Goal: Check status

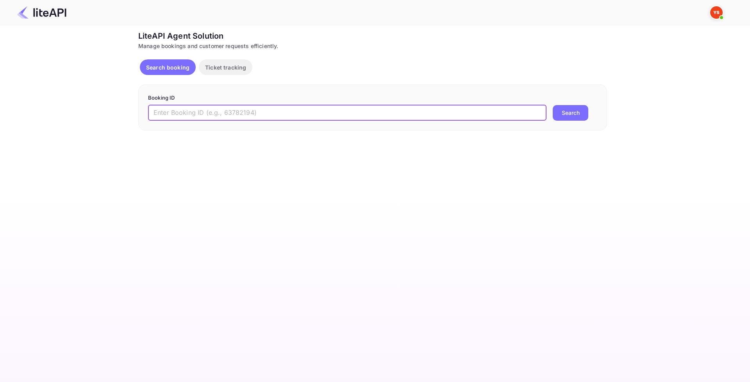
paste input "8985898"
type input "8985898"
click at [565, 108] on button "Search" at bounding box center [571, 113] width 36 height 16
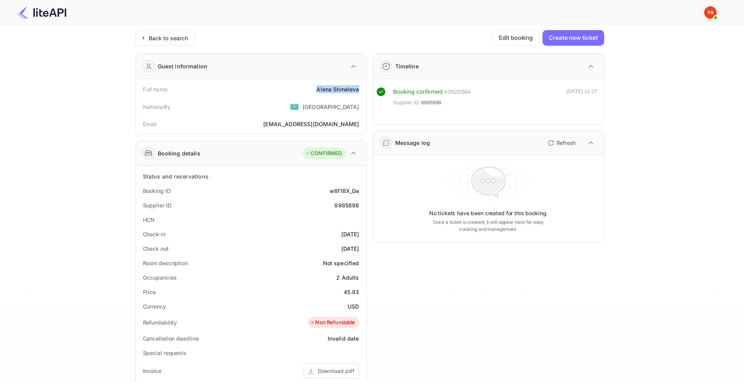
drag, startPoint x: 317, startPoint y: 90, endPoint x: 358, endPoint y: 90, distance: 41.4
click at [358, 90] on div "[PERSON_NAME]" at bounding box center [338, 89] width 43 height 8
copy div "[PERSON_NAME]"
drag, startPoint x: 331, startPoint y: 191, endPoint x: 359, endPoint y: 191, distance: 28.5
click at [359, 191] on div "w8f18X_Ga" at bounding box center [344, 191] width 29 height 8
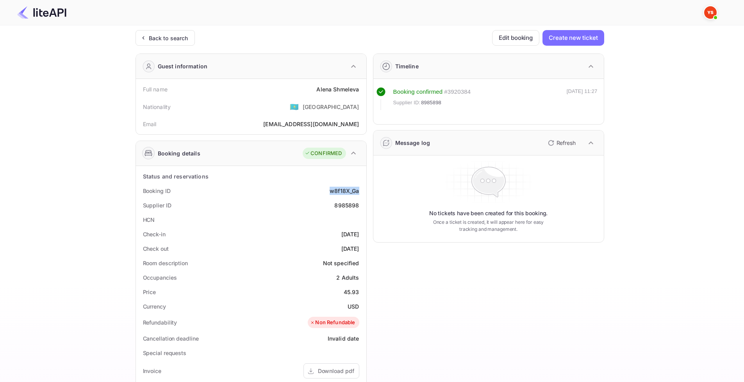
copy div "w8f18X_Ga"
drag, startPoint x: 334, startPoint y: 205, endPoint x: 362, endPoint y: 205, distance: 27.7
click at [362, 205] on div "Supplier ID 8985898" at bounding box center [251, 205] width 224 height 14
copy div "8985898"
drag, startPoint x: 331, startPoint y: 212, endPoint x: 332, endPoint y: 204, distance: 8.7
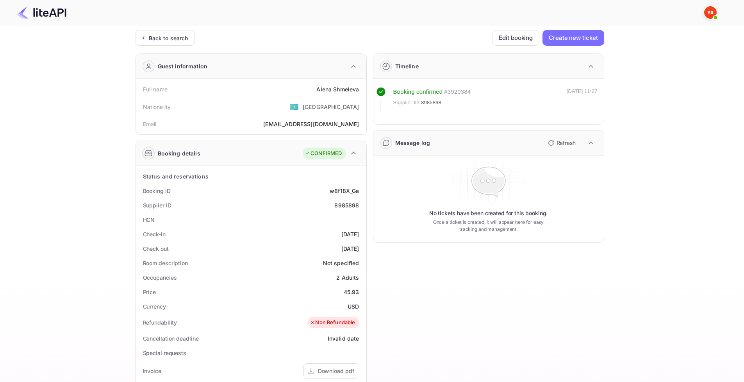
click at [331, 213] on div "HCN" at bounding box center [251, 220] width 224 height 14
drag, startPoint x: 327, startPoint y: 234, endPoint x: 360, endPoint y: 235, distance: 32.4
click at [360, 235] on div "Check-in [DATE]" at bounding box center [251, 234] width 224 height 14
copy div "[DATE]"
drag, startPoint x: 327, startPoint y: 247, endPoint x: 360, endPoint y: 248, distance: 32.8
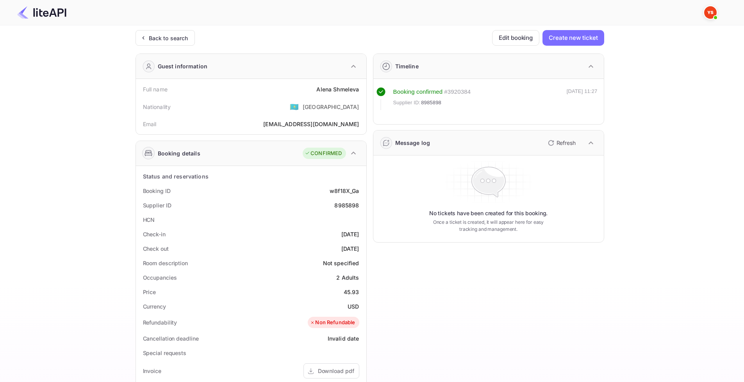
click at [360, 248] on div "Check out [DATE]" at bounding box center [251, 249] width 224 height 14
copy div "[DATE]"
drag, startPoint x: 346, startPoint y: 292, endPoint x: 359, endPoint y: 292, distance: 13.3
click at [359, 292] on div "45.93" at bounding box center [352, 292] width 16 height 8
click at [344, 301] on div "Currency USD" at bounding box center [251, 306] width 224 height 14
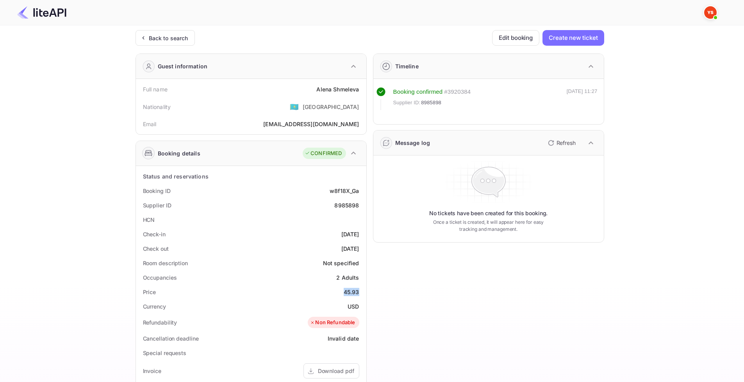
drag, startPoint x: 343, startPoint y: 292, endPoint x: 361, endPoint y: 292, distance: 17.6
click at [361, 292] on div "Price 45.93" at bounding box center [251, 292] width 224 height 14
copy div "45.93"
drag, startPoint x: 348, startPoint y: 304, endPoint x: 360, endPoint y: 307, distance: 12.0
click at [360, 307] on div "Currency USD" at bounding box center [251, 306] width 224 height 14
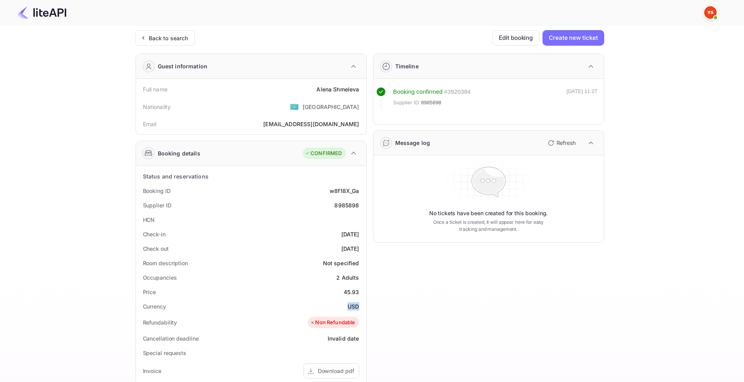
copy div "USD"
click at [408, 317] on div "Timeline Booking confirmed # 3920384 Supplier ID: 8985898 [DATE] 11:27 Message …" at bounding box center [486, 303] width 238 height 512
